Goal: Find specific page/section: Find specific page/section

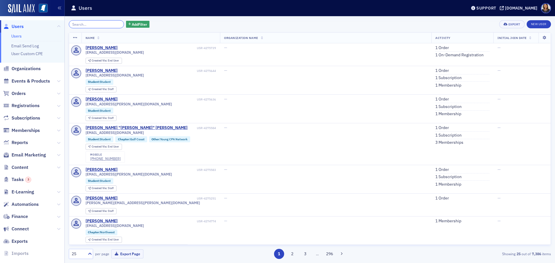
click at [92, 23] on input "search" at bounding box center [96, 24] width 55 height 8
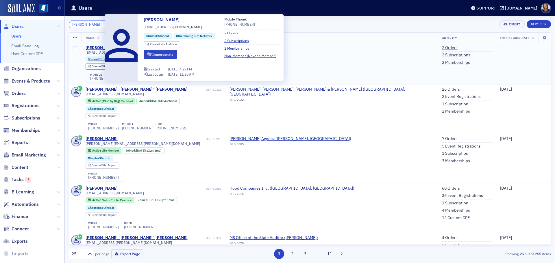
type input "[PERSON_NAME]"
click at [98, 47] on div "[PERSON_NAME]" at bounding box center [102, 47] width 32 height 5
click at [163, 55] on button "Impersonate" at bounding box center [160, 54] width 33 height 9
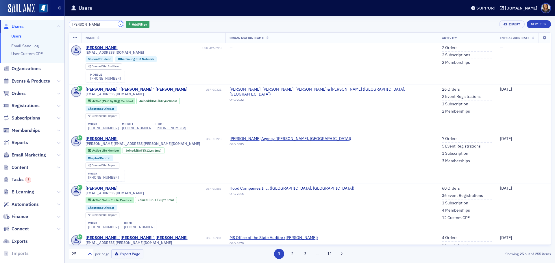
click at [118, 25] on button "×" at bounding box center [120, 23] width 5 height 5
